Goal: Task Accomplishment & Management: Manage account settings

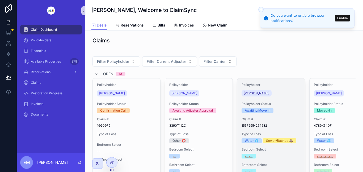
click at [254, 92] on span "[PERSON_NAME]" at bounding box center [257, 93] width 26 height 4
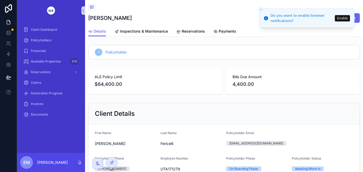
click at [282, 104] on div "Client Details" at bounding box center [223, 114] width 271 height 22
click at [322, 132] on div "Policyholder Email" at bounding box center [289, 134] width 127 height 6
click at [75, 154] on div "Claim Dashboard Policyholders Financials Available Properties 378 Reservations …" at bounding box center [190, 86] width 346 height 172
click at [335, 143] on div "[EMAIL_ADDRESS][DOMAIN_NAME]" at bounding box center [289, 143] width 127 height 5
click at [261, 10] on icon "Close toast" at bounding box center [260, 9] width 3 height 3
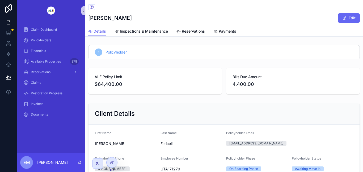
click at [77, 155] on div "Claim Dashboard Policyholders Financials Available Properties 378 Reservations …" at bounding box center [190, 86] width 346 height 172
click at [330, 114] on div "Client Details" at bounding box center [224, 114] width 258 height 8
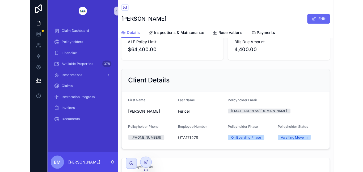
scroll to position [33, 0]
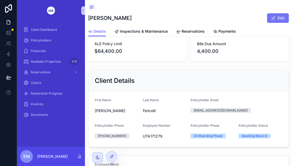
click at [272, 18] on button "Edit" at bounding box center [278, 18] width 22 height 10
click at [271, 18] on span "scrollable content" at bounding box center [273, 18] width 4 height 4
click at [269, 21] on button "Edit" at bounding box center [278, 18] width 22 height 10
click at [272, 18] on span "scrollable content" at bounding box center [273, 18] width 4 height 4
click at [273, 18] on span "scrollable content" at bounding box center [273, 18] width 4 height 4
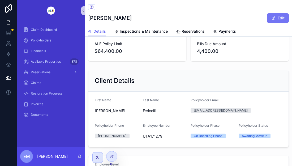
click at [277, 16] on button "Edit" at bounding box center [278, 18] width 22 height 10
click at [281, 14] on button "Edit" at bounding box center [278, 18] width 22 height 10
click at [277, 17] on button "Edit" at bounding box center [278, 18] width 22 height 10
click at [277, 16] on button "Edit" at bounding box center [278, 18] width 22 height 10
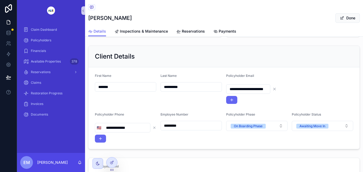
scroll to position [60, 0]
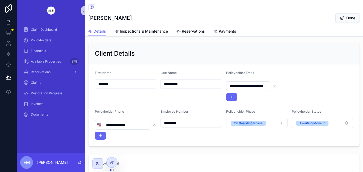
drag, startPoint x: 250, startPoint y: 124, endPoint x: 258, endPoint y: 132, distance: 11.1
click at [278, 122] on button "On Boarding Phase" at bounding box center [256, 123] width 61 height 10
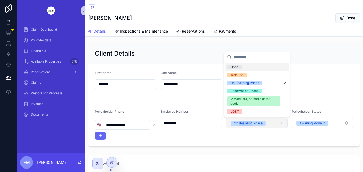
drag, startPoint x: 282, startPoint y: 124, endPoint x: 279, endPoint y: 120, distance: 5.3
click at [283, 124] on button "On Boarding Phase" at bounding box center [256, 123] width 61 height 10
click at [278, 120] on button "On Boarding Phase" at bounding box center [256, 123] width 61 height 10
drag, startPoint x: 279, startPoint y: 120, endPoint x: 281, endPoint y: 123, distance: 3.8
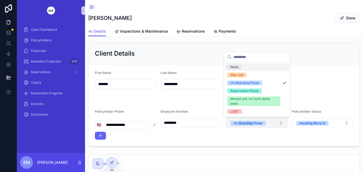
click at [278, 120] on button "On Boarding Phase" at bounding box center [256, 123] width 61 height 10
drag, startPoint x: 281, startPoint y: 123, endPoint x: 282, endPoint y: 120, distance: 3.0
click at [280, 122] on button "On Boarding Phase" at bounding box center [256, 123] width 61 height 10
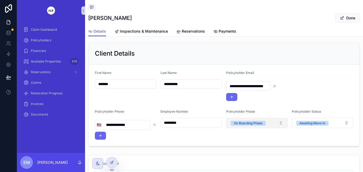
drag, startPoint x: 281, startPoint y: 120, endPoint x: 276, endPoint y: 126, distance: 7.7
click at [274, 128] on div "Policyholder Phase On Boarding Phase" at bounding box center [256, 125] width 61 height 30
click at [280, 121] on button "On Boarding Phase" at bounding box center [256, 123] width 61 height 10
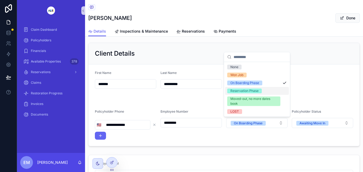
drag, startPoint x: 280, startPoint y: 121, endPoint x: 249, endPoint y: 92, distance: 43.0
click at [248, 92] on div "**********" at bounding box center [190, 86] width 346 height 172
click at [251, 90] on div "Reservation Phase" at bounding box center [244, 91] width 28 height 5
click at [251, 97] on div "Moved-out, no more dates book" at bounding box center [253, 102] width 47 height 10
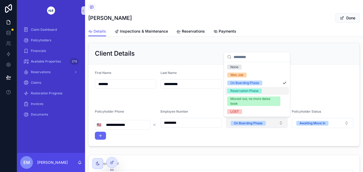
click at [249, 94] on div "Reservation Phase" at bounding box center [257, 91] width 64 height 8
click at [251, 90] on div "Reservation Phase" at bounding box center [244, 91] width 28 height 5
click at [251, 97] on div "Moved-out, no more dates book" at bounding box center [253, 102] width 47 height 10
click at [251, 90] on div "Reservation Phase" at bounding box center [244, 91] width 28 height 5
click at [251, 89] on div "Reservation Phase" at bounding box center [244, 91] width 28 height 5
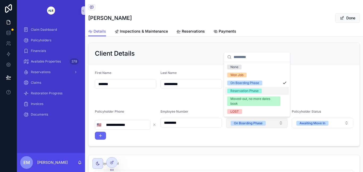
click at [251, 97] on div "Moved-out, no more dates book" at bounding box center [253, 102] width 47 height 10
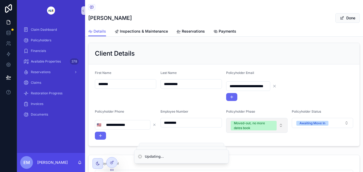
click at [282, 121] on button "Moved-out, no more dates book" at bounding box center [256, 125] width 61 height 15
click at [281, 121] on button "Moved-out, no more dates book" at bounding box center [256, 125] width 61 height 15
click at [280, 121] on button "Moved-out, no more dates book" at bounding box center [256, 125] width 61 height 15
click at [280, 120] on button "Moved-out, no more dates book" at bounding box center [256, 125] width 61 height 15
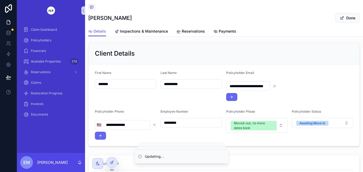
click at [280, 121] on button "Moved-out, no more dates book" at bounding box center [256, 125] width 61 height 15
click at [278, 124] on button "Moved-out, no more dates book" at bounding box center [256, 125] width 61 height 15
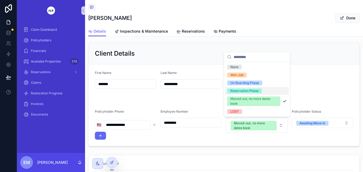
click at [245, 91] on div "Reservation Phase" at bounding box center [244, 91] width 28 height 5
click at [245, 97] on div "Moved-out, no more dates book" at bounding box center [253, 102] width 47 height 10
click at [243, 93] on div "Reservation Phase" at bounding box center [244, 91] width 28 height 5
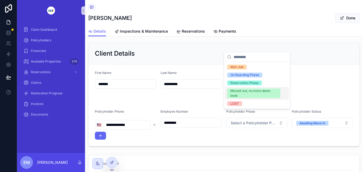
drag, startPoint x: 237, startPoint y: 92, endPoint x: 240, endPoint y: 95, distance: 3.9
click at [237, 86] on div "Reservation Phase" at bounding box center [244, 83] width 28 height 5
click at [238, 78] on div "On Boarding Phase" at bounding box center [244, 75] width 29 height 5
click at [239, 86] on div "Reservation Phase" at bounding box center [244, 83] width 28 height 5
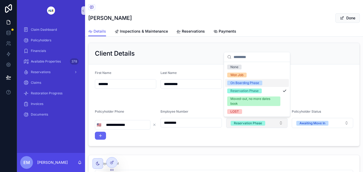
click at [279, 123] on button "Reservation Phase" at bounding box center [256, 123] width 61 height 10
click at [311, 123] on div "Awaiting Move In" at bounding box center [312, 123] width 26 height 5
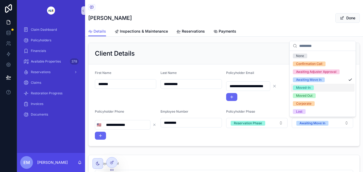
drag, startPoint x: 300, startPoint y: 88, endPoint x: 303, endPoint y: 87, distance: 2.8
click at [299, 89] on div "Moved-In" at bounding box center [303, 88] width 15 height 5
click at [334, 92] on div "Moved Out" at bounding box center [323, 96] width 64 height 8
click at [337, 88] on div "Moved-In" at bounding box center [323, 88] width 64 height 8
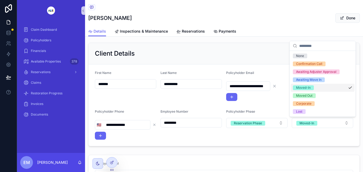
drag, startPoint x: 303, startPoint y: 87, endPoint x: 313, endPoint y: 92, distance: 11.5
click at [303, 88] on div "Moved-In" at bounding box center [303, 88] width 15 height 5
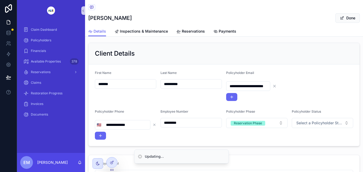
click at [347, 122] on button "Select a Policyholder Status" at bounding box center [322, 123] width 61 height 10
click at [346, 122] on button "Select a Policyholder Status" at bounding box center [322, 123] width 61 height 10
click at [344, 123] on button "Select a Policyholder Status" at bounding box center [322, 123] width 61 height 10
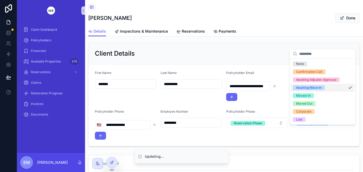
drag, startPoint x: 208, startPoint y: 1, endPoint x: 328, endPoint y: 85, distance: 146.6
click at [300, 93] on div "Moved-In" at bounding box center [303, 95] width 15 height 5
click at [300, 101] on div "Moved Out" at bounding box center [304, 103] width 16 height 5
click at [300, 93] on div "Moved-In" at bounding box center [303, 95] width 15 height 5
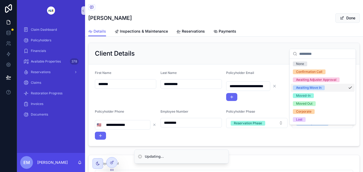
click at [301, 93] on div "Moved-In" at bounding box center [303, 95] width 15 height 5
click at [301, 101] on div "Moved Out" at bounding box center [304, 103] width 16 height 5
click at [301, 93] on div "Moved-In" at bounding box center [303, 95] width 15 height 5
click at [301, 101] on div "Moved Out" at bounding box center [304, 103] width 16 height 5
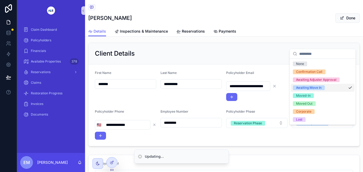
click at [301, 93] on div "Moved-In" at bounding box center [303, 95] width 15 height 5
click at [306, 93] on div "Moved-In" at bounding box center [303, 95] width 15 height 5
click at [305, 101] on div "Moved Out" at bounding box center [304, 103] width 16 height 5
click at [304, 93] on div "Moved-In" at bounding box center [303, 95] width 15 height 5
click at [344, 117] on div "None Confirmation Call Awaiting Adjuster Approval Awaiting Move In Moved-In Mov…" at bounding box center [322, 87] width 66 height 76
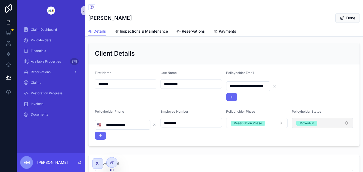
click at [347, 118] on button "Moved-In" at bounding box center [322, 123] width 61 height 10
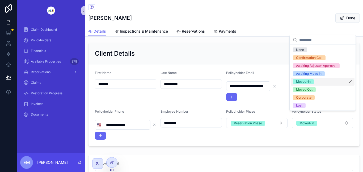
click at [306, 82] on div "Moved-In" at bounding box center [303, 81] width 15 height 5
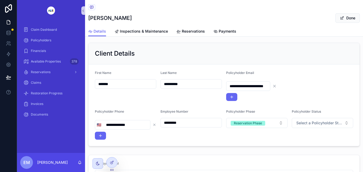
click at [346, 118] on button "Select a Policyholder Status" at bounding box center [322, 123] width 61 height 10
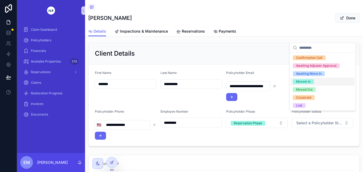
click at [311, 83] on span "Moved-In" at bounding box center [303, 81] width 21 height 5
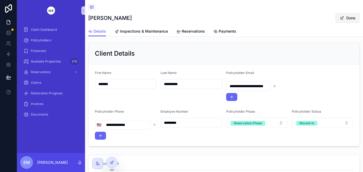
click at [346, 19] on button "Done" at bounding box center [347, 18] width 24 height 10
click at [350, 18] on button "Done" at bounding box center [347, 18] width 24 height 10
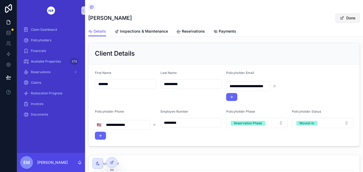
click at [350, 18] on button "Done" at bounding box center [347, 18] width 24 height 10
click at [347, 18] on button "Done" at bounding box center [347, 18] width 24 height 10
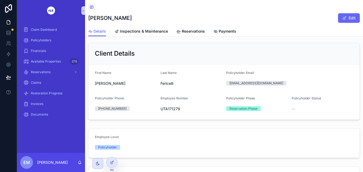
click at [282, 21] on div "[PERSON_NAME] Edit" at bounding box center [223, 18] width 271 height 10
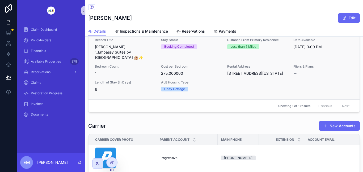
scroll to position [502, 0]
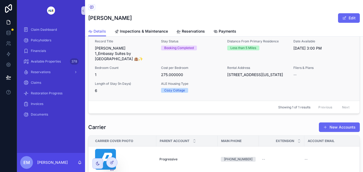
drag, startPoint x: 267, startPoint y: 80, endPoint x: 240, endPoint y: 98, distance: 32.4
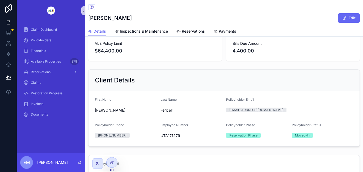
scroll to position [0, 0]
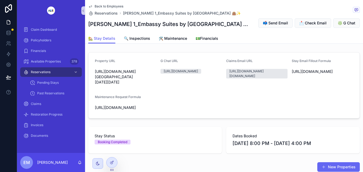
click at [317, 44] on div "🏡 Stay Details 🔍 Inspections 🛠️ Maintenance 💵Financials" at bounding box center [223, 38] width 271 height 10
click at [356, 12] on span "scrollable content" at bounding box center [356, 10] width 7 height 6
click at [363, 12] on div "scrollable content" at bounding box center [363, 86] width 0 height 172
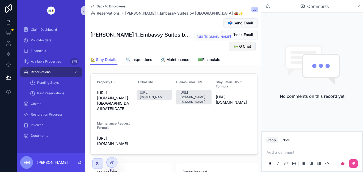
click at [245, 47] on span "❇️ G Chat" at bounding box center [242, 46] width 18 height 5
